Goal: Task Accomplishment & Management: Use online tool/utility

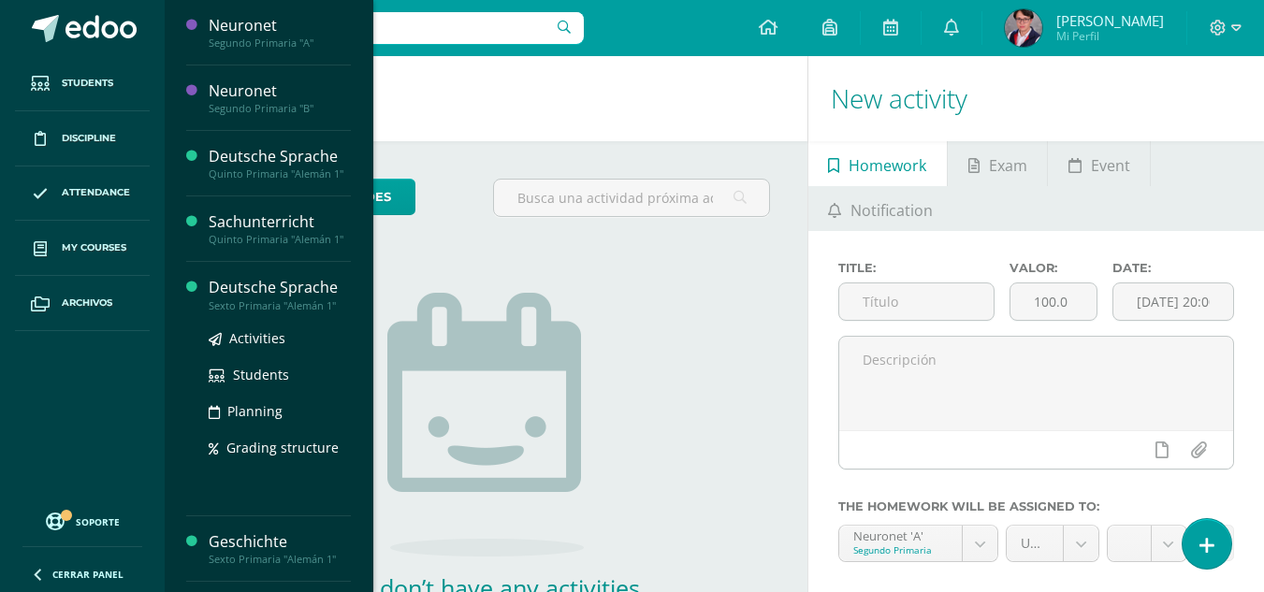
click at [269, 286] on div "Deutsche Sprache" at bounding box center [280, 288] width 142 height 22
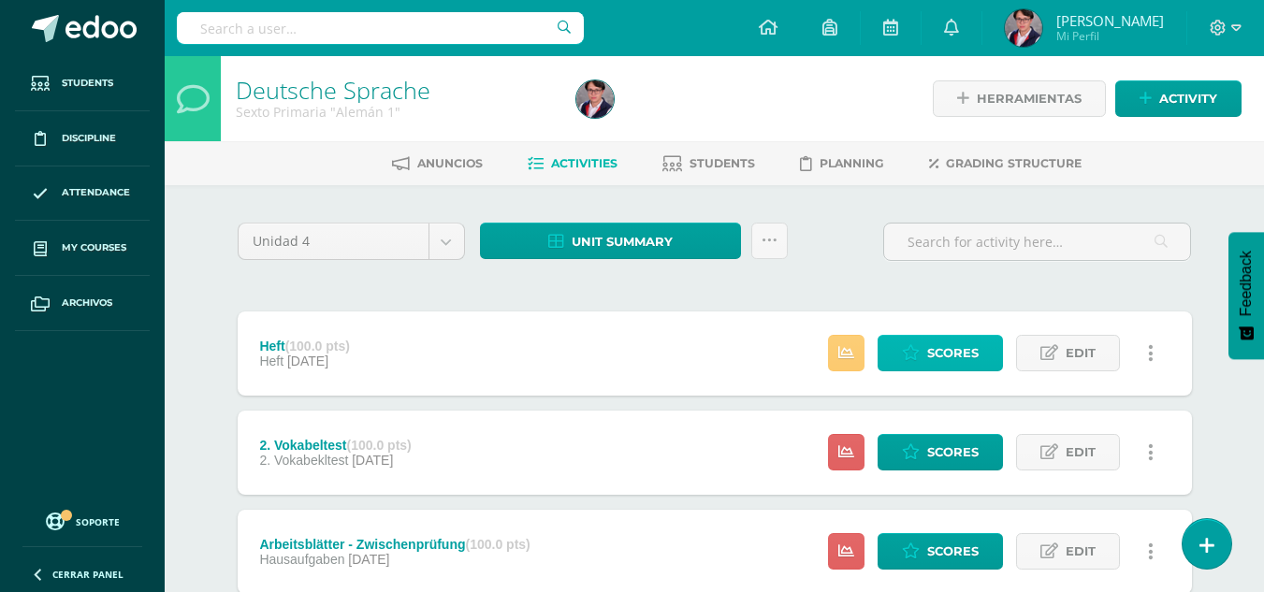
click at [989, 346] on link "Scores" at bounding box center [940, 353] width 125 height 36
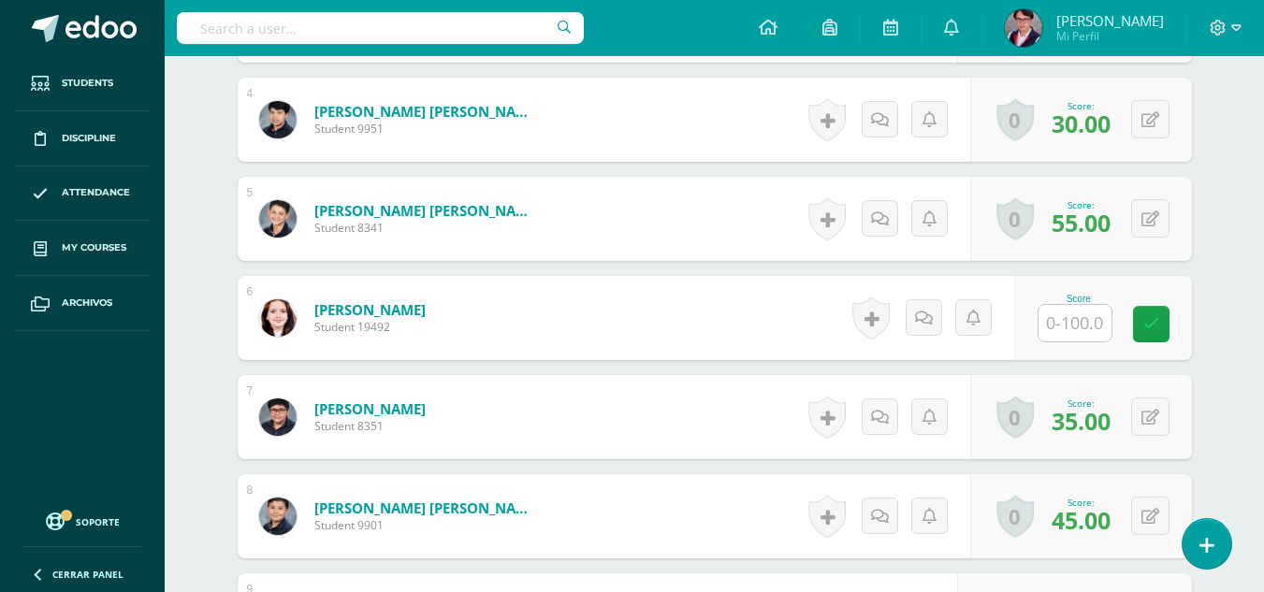
scroll to position [871, 0]
click at [1106, 329] on input "text" at bounding box center [1085, 322] width 75 height 37
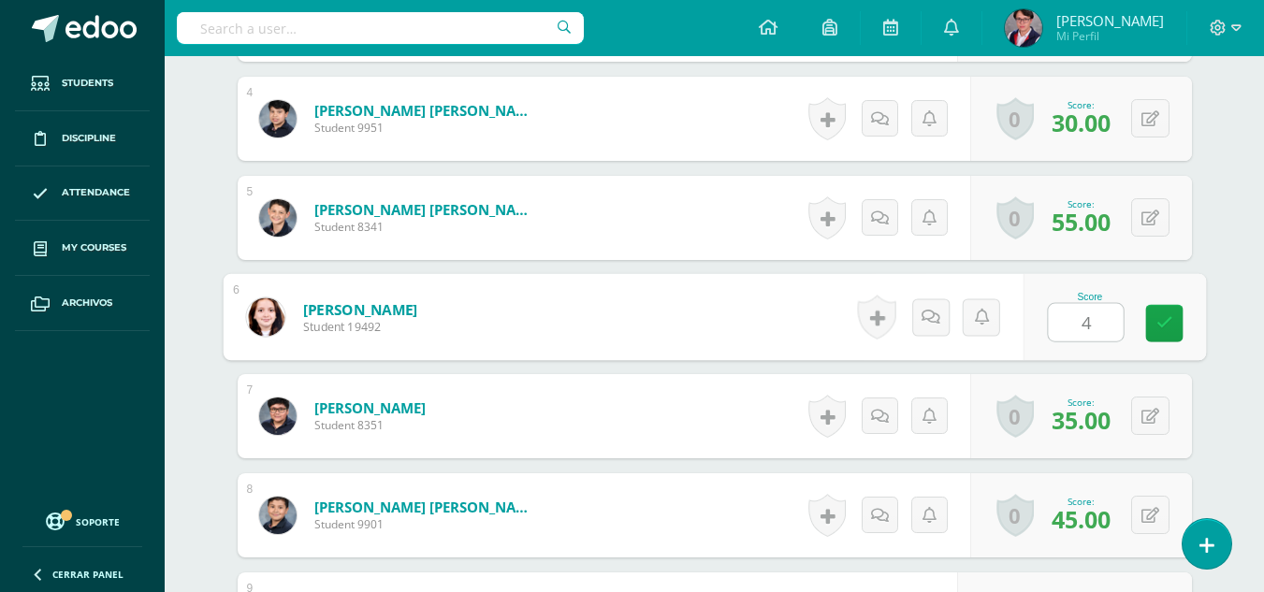
type input "45"
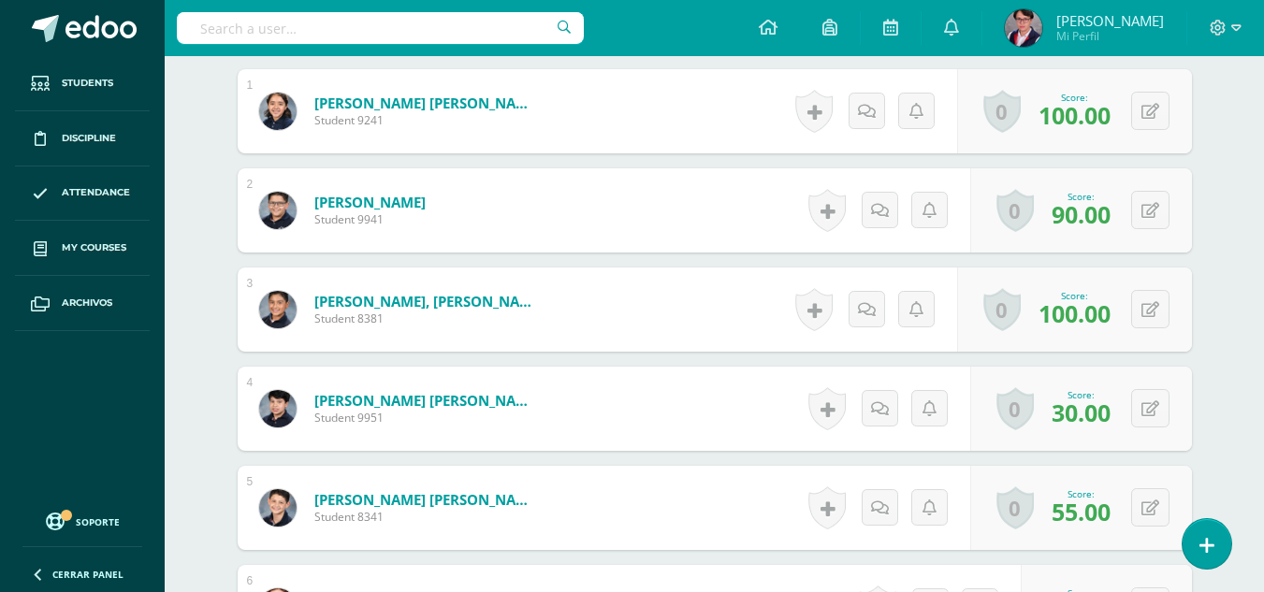
scroll to position [0, 0]
